Goal: Information Seeking & Learning: Check status

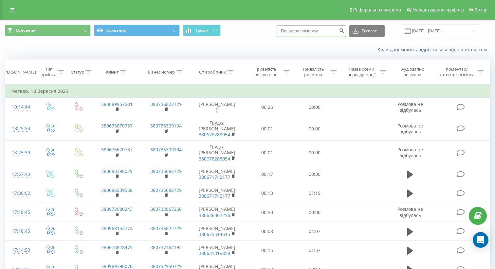
click at [323, 31] on input at bounding box center [310, 31] width 69 height 12
paste input "0676071504"
type input "0676071504"
click at [344, 32] on icon "submit" at bounding box center [341, 30] width 6 height 4
